Goal: Transaction & Acquisition: Book appointment/travel/reservation

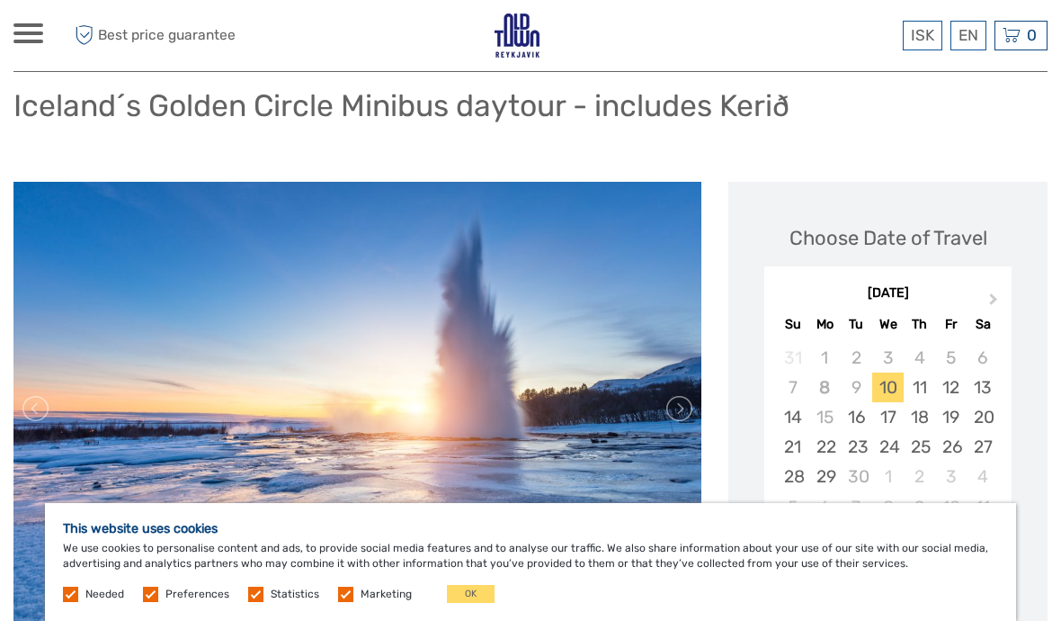
scroll to position [123, 0]
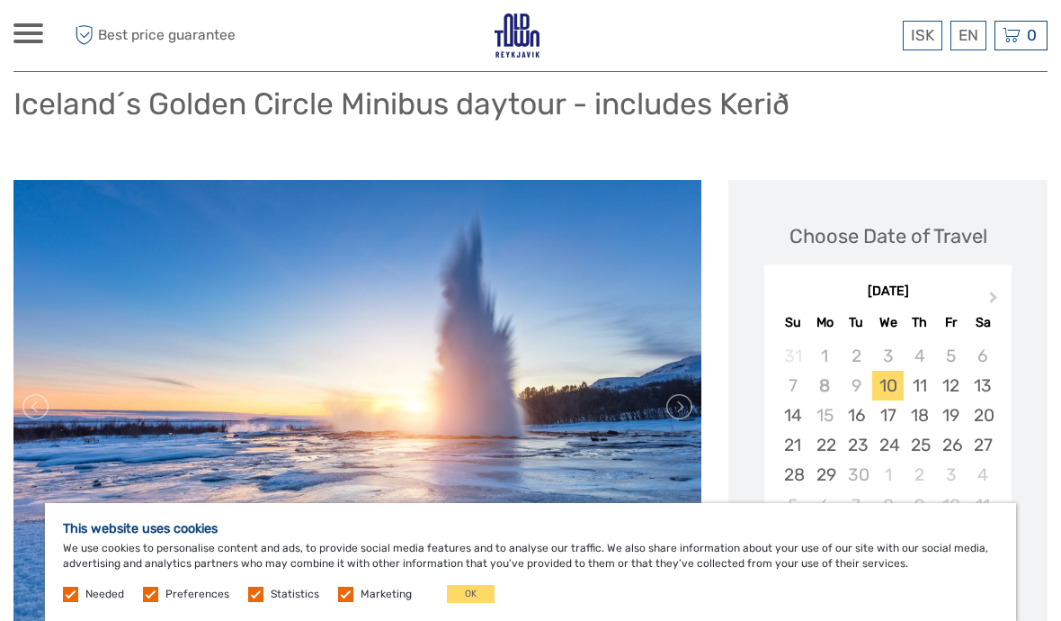
click at [347, 602] on label at bounding box center [345, 593] width 15 height 15
click at [0, 0] on input "checkbox" at bounding box center [0, 0] width 0 height 0
click at [258, 602] on label at bounding box center [255, 593] width 15 height 15
click at [0, 0] on input "checkbox" at bounding box center [0, 0] width 0 height 0
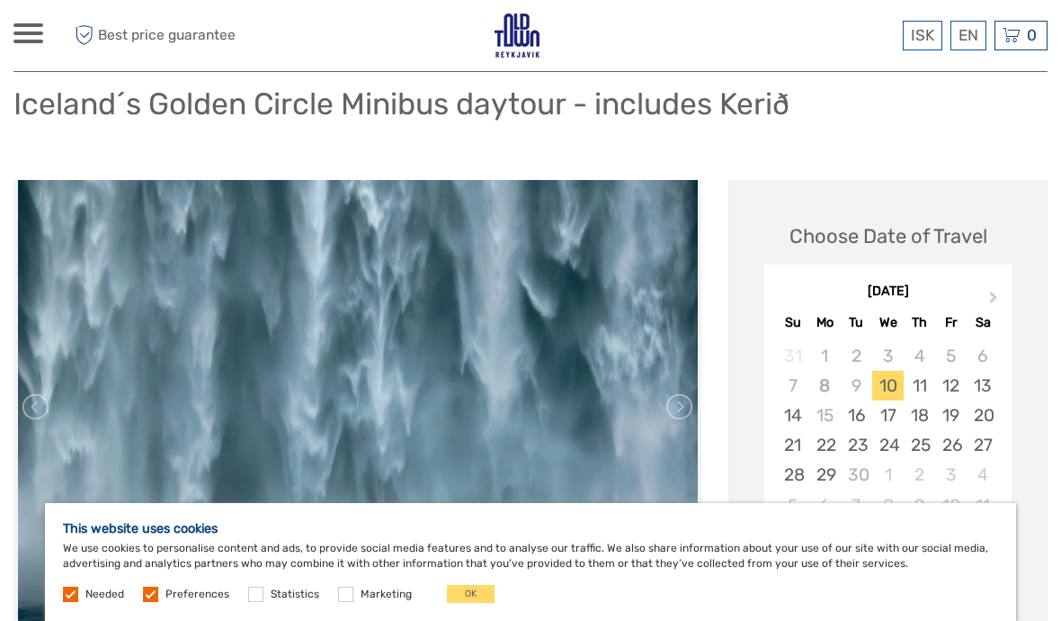
click at [74, 620] on div "This website uses cookies We use cookies to personalise content and ads, to pro…" at bounding box center [530, 562] width 971 height 118
click at [78, 599] on span "Needed" at bounding box center [95, 592] width 64 height 13
click at [81, 599] on span "Needed" at bounding box center [95, 592] width 64 height 13
click at [156, 602] on label at bounding box center [150, 593] width 15 height 15
click at [0, 0] on input "checkbox" at bounding box center [0, 0] width 0 height 0
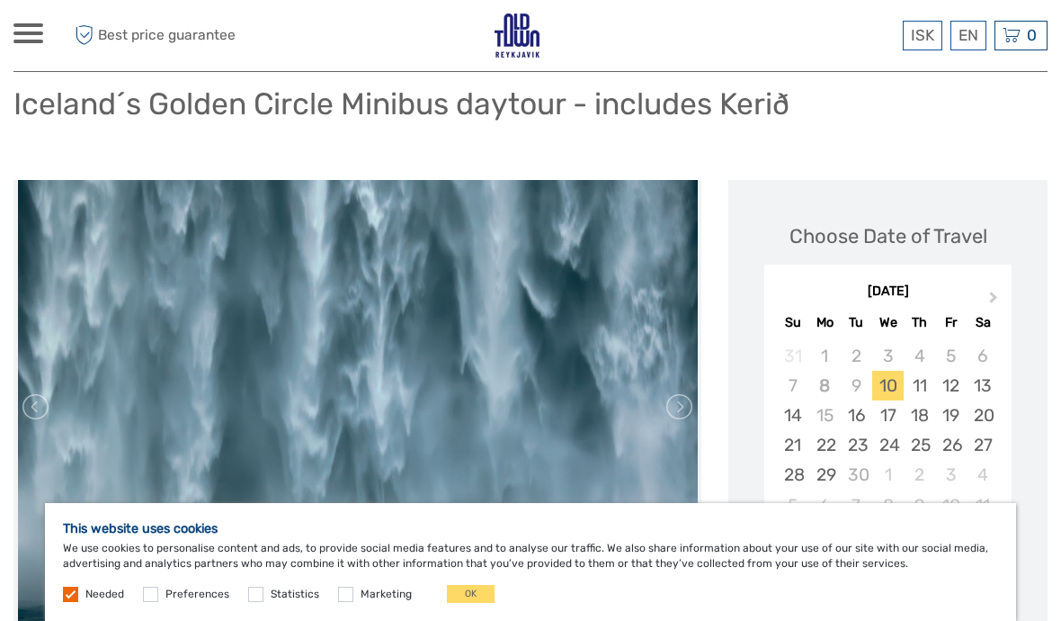
click at [152, 602] on label at bounding box center [150, 593] width 15 height 15
click at [0, 0] on input "checkbox" at bounding box center [0, 0] width 0 height 0
click at [155, 602] on label at bounding box center [150, 593] width 15 height 15
click at [0, 0] on input "checkbox" at bounding box center [0, 0] width 0 height 0
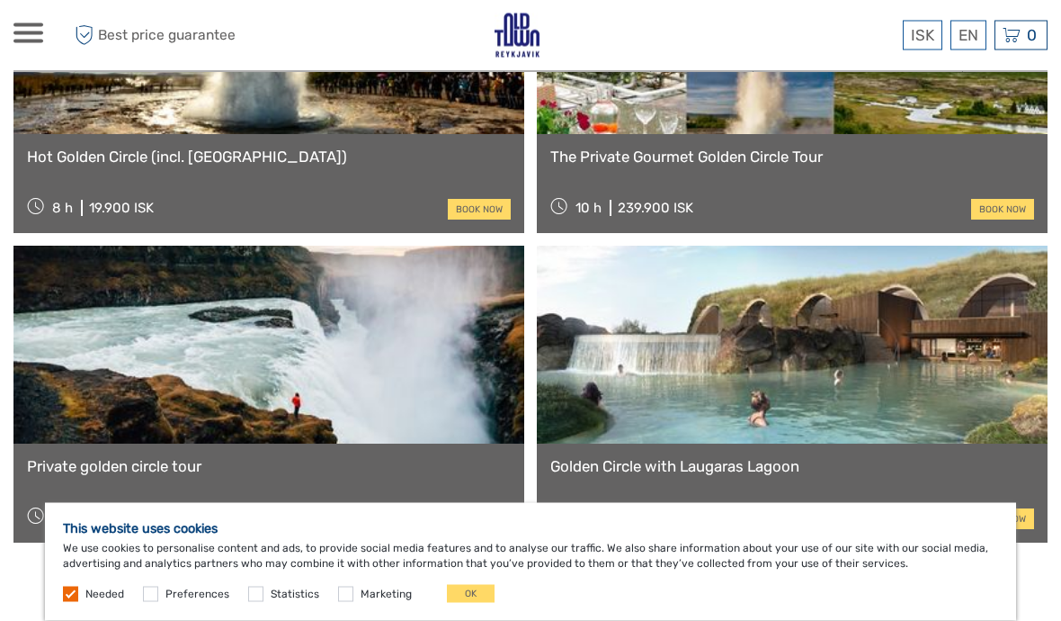
scroll to position [2620, 0]
click at [485, 199] on link "book now" at bounding box center [479, 209] width 63 height 21
